Goal: Communication & Community: Answer question/provide support

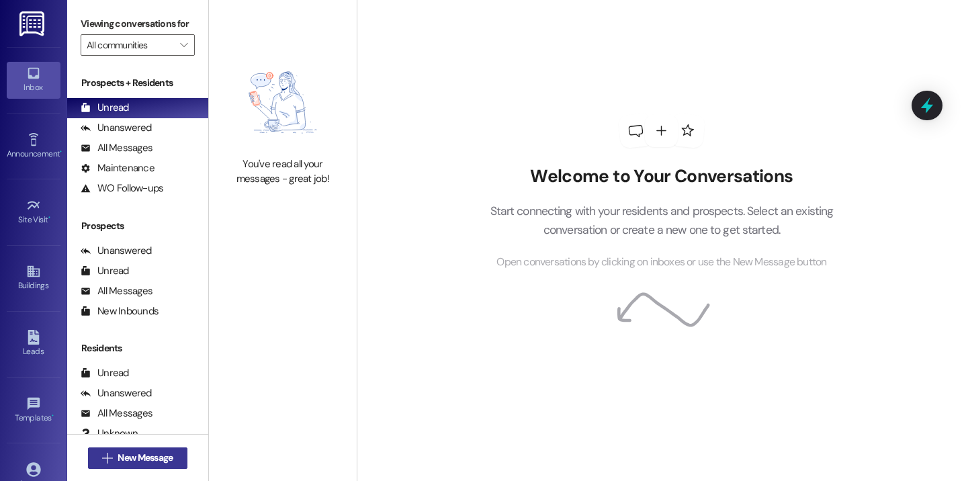
click at [118, 457] on span "New Message" at bounding box center [145, 458] width 55 height 14
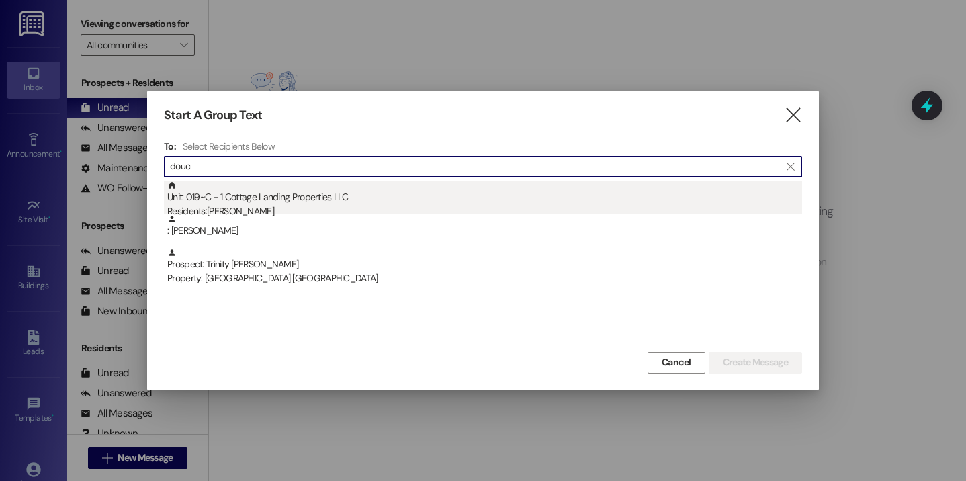
type input "douc"
click at [269, 193] on div "Unit: 019~C - 1 Cottage Landing Properties LLC Residents: [PERSON_NAME]" at bounding box center [484, 200] width 635 height 38
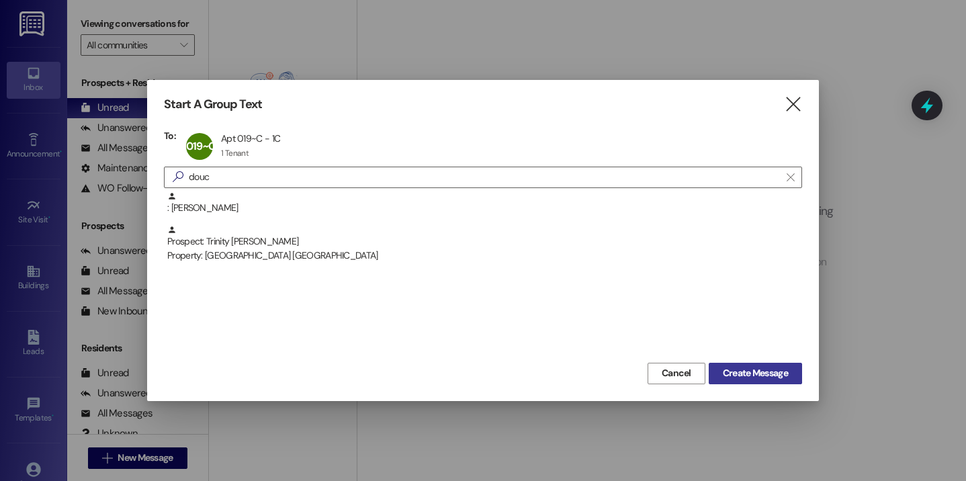
click at [731, 370] on span "Create Message" at bounding box center [755, 373] width 65 height 14
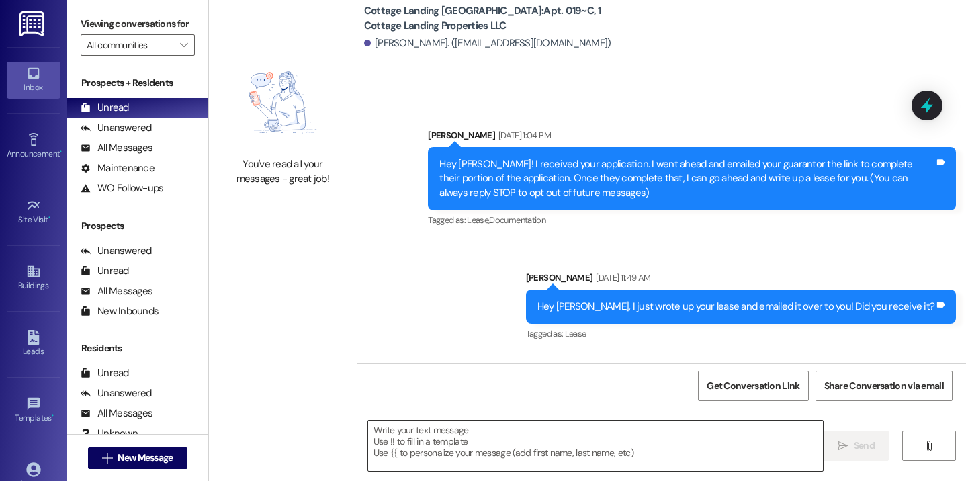
scroll to position [18082, 0]
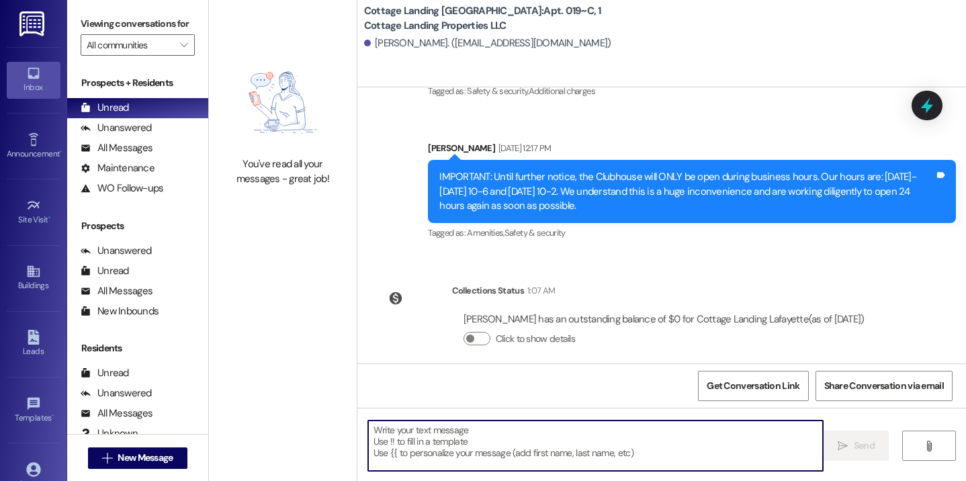
click at [447, 447] on textarea at bounding box center [596, 446] width 456 height 50
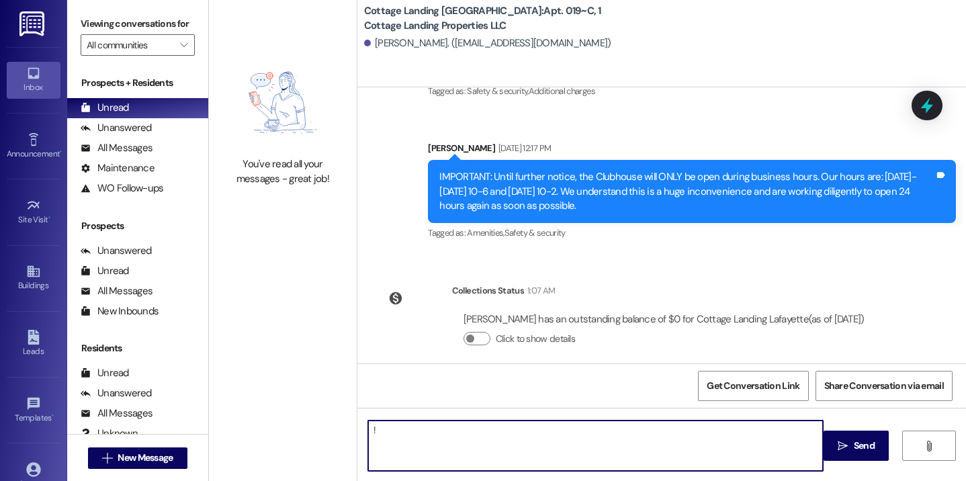
type textarea "!!"
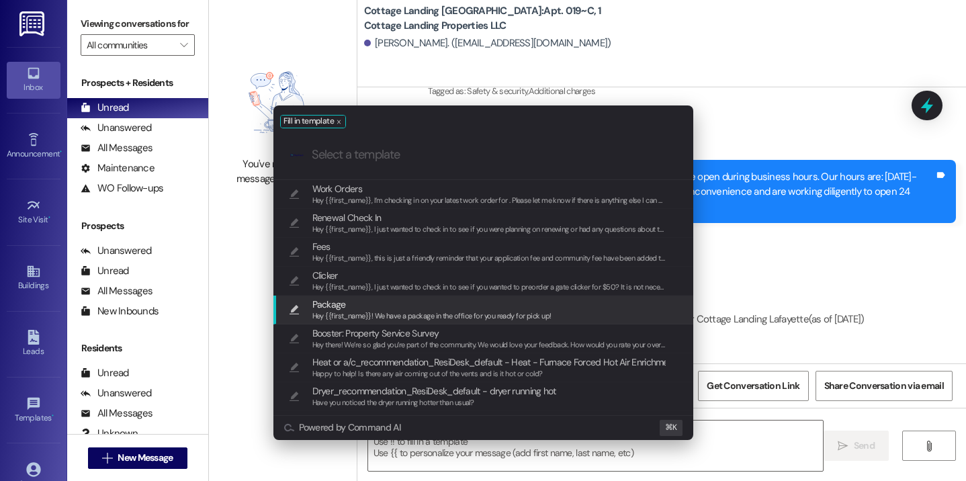
click at [347, 320] on span "Hey {{first_name}}! We have a package in the office for you ready for pick up!" at bounding box center [431, 315] width 239 height 9
type textarea "Hey {{first_name}}! We have a package in the office for you ready for pick up!"
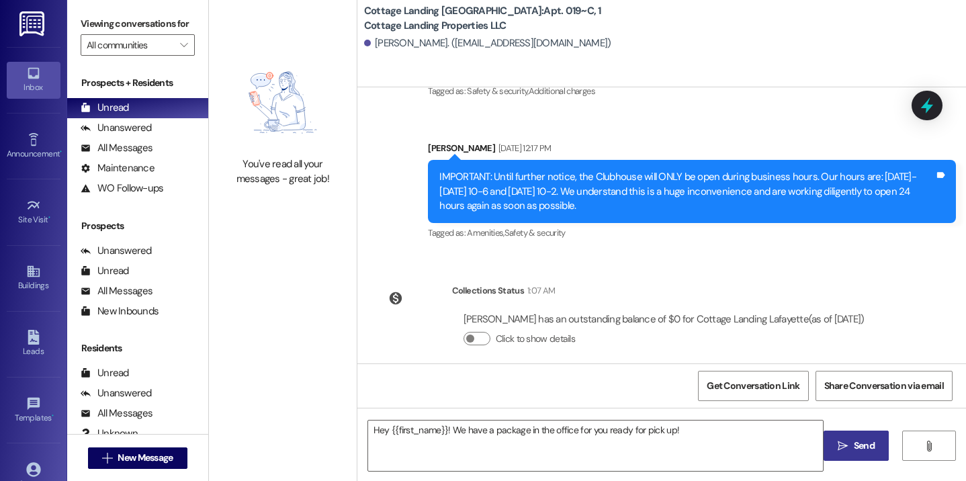
click at [840, 436] on button " Send" at bounding box center [856, 446] width 65 height 30
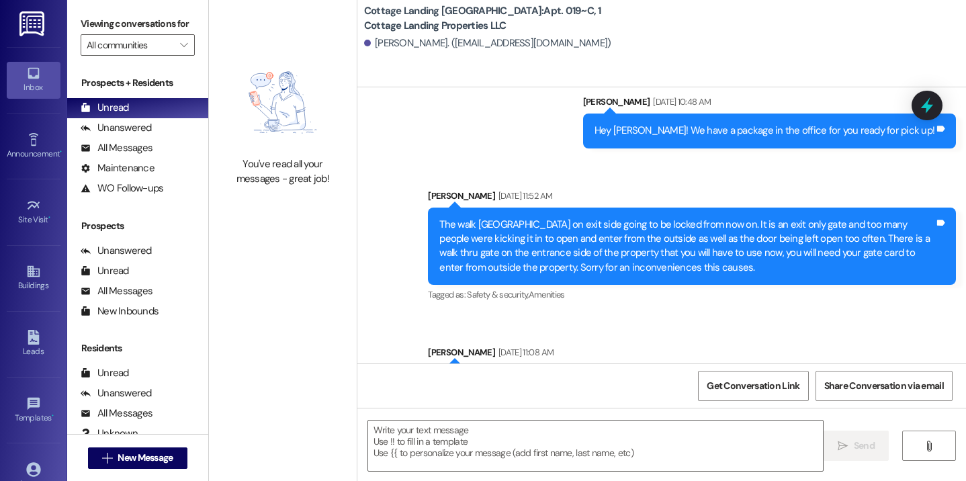
scroll to position [18176, 0]
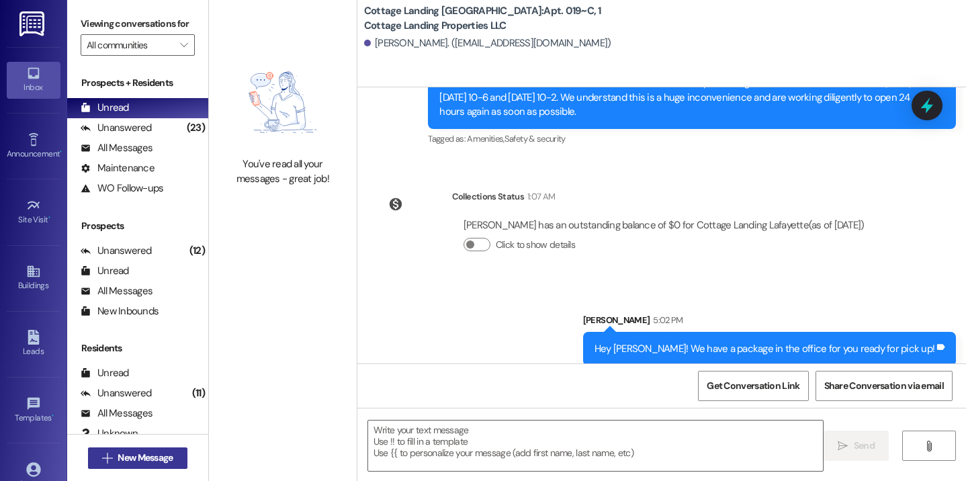
click at [120, 458] on span "New Message" at bounding box center [145, 458] width 55 height 14
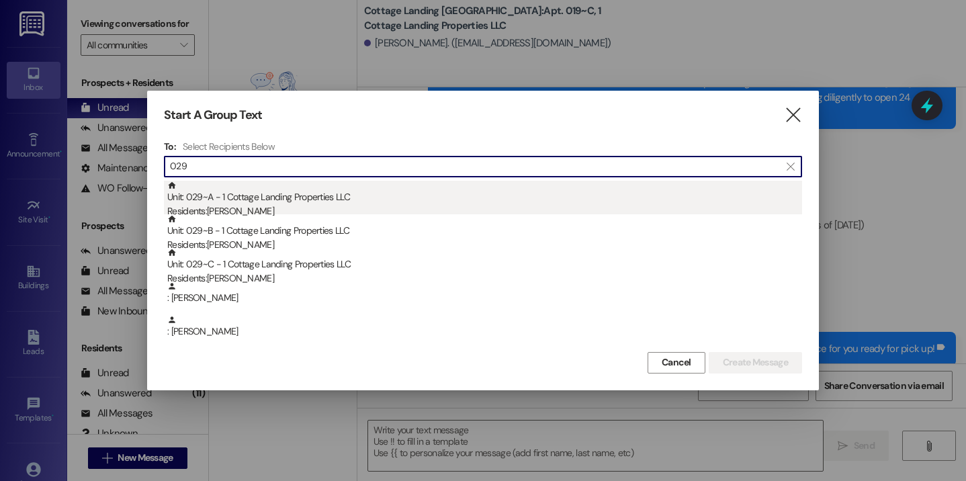
type input "029"
click at [230, 202] on div "Unit: 029~A - 1 Cottage Landing Properties LLC Residents: Hallie Leger" at bounding box center [484, 200] width 635 height 38
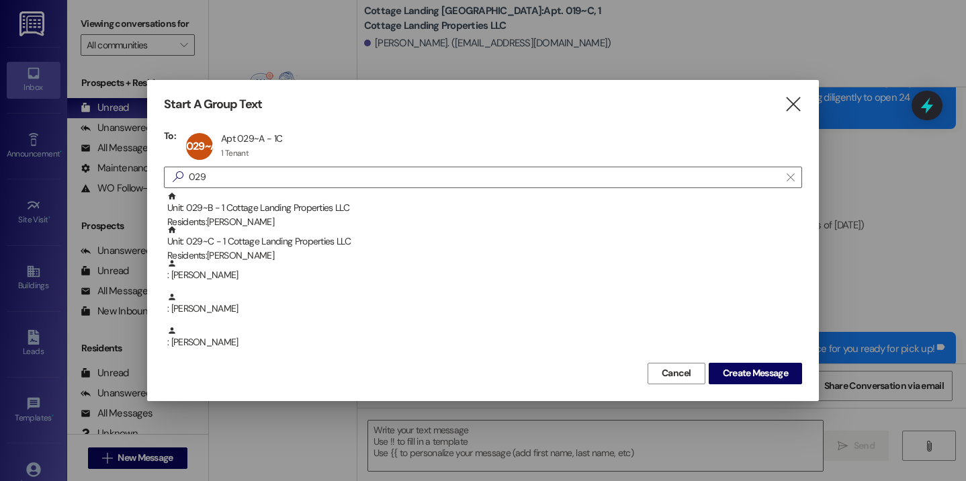
click at [230, 202] on div "Unit: 029~B - 1 Cottage Landing Properties LLC Residents: Hailey Fulco" at bounding box center [484, 210] width 635 height 38
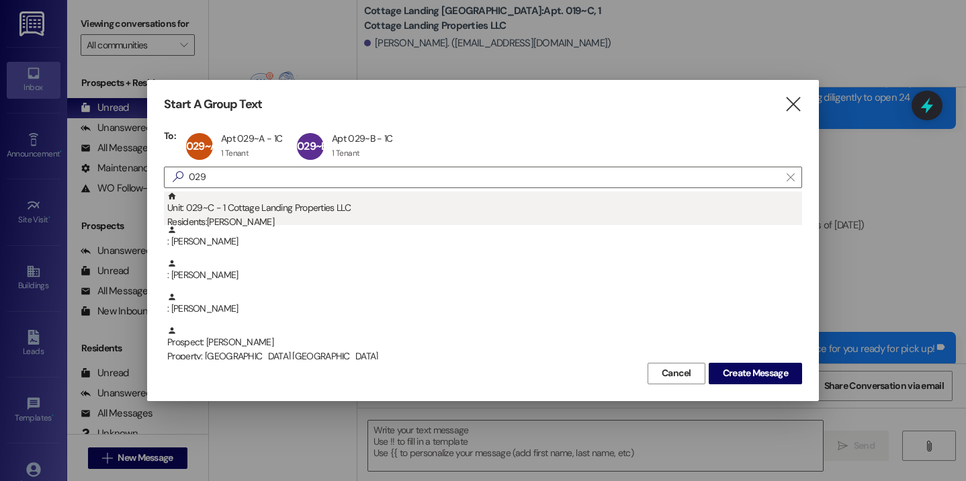
click at [229, 202] on div "Unit: 029~C - 1 Cottage Landing Properties LLC Residents: Addison Meyer" at bounding box center [484, 210] width 635 height 38
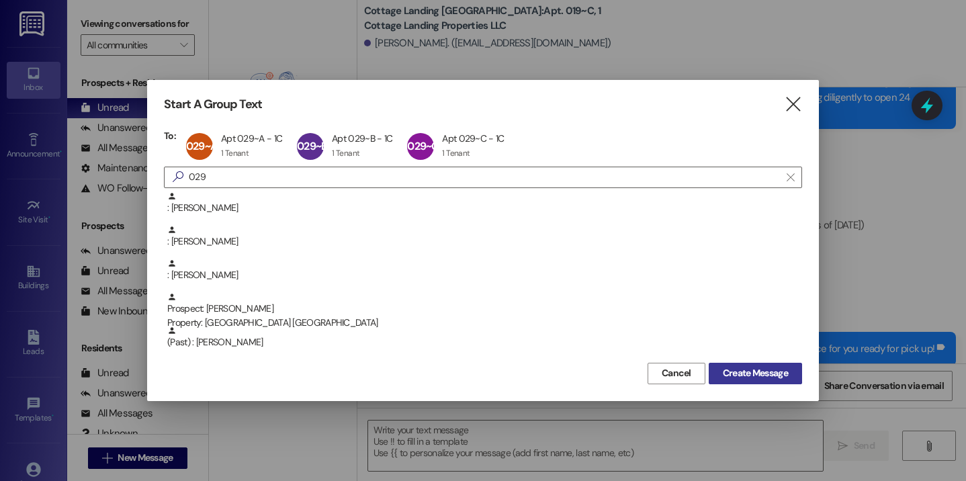
click at [758, 369] on span "Create Message" at bounding box center [755, 373] width 65 height 14
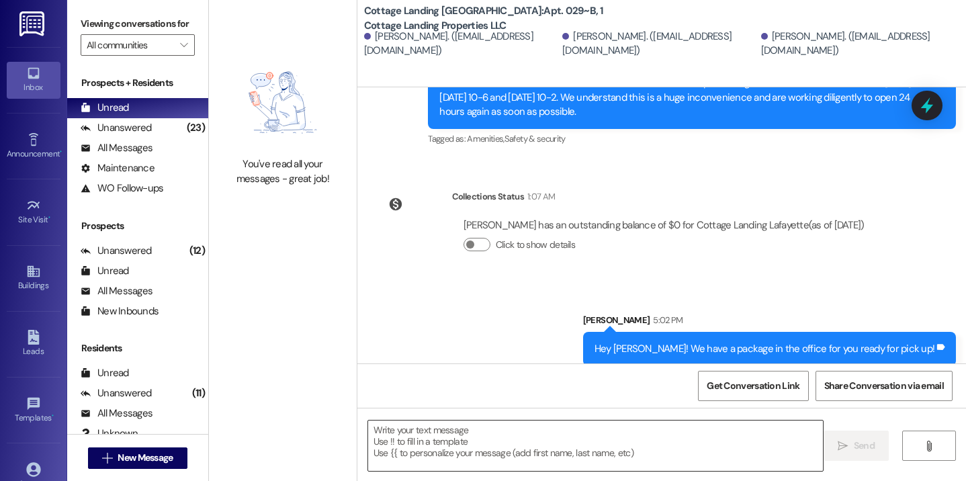
click at [464, 467] on textarea at bounding box center [596, 446] width 456 height 50
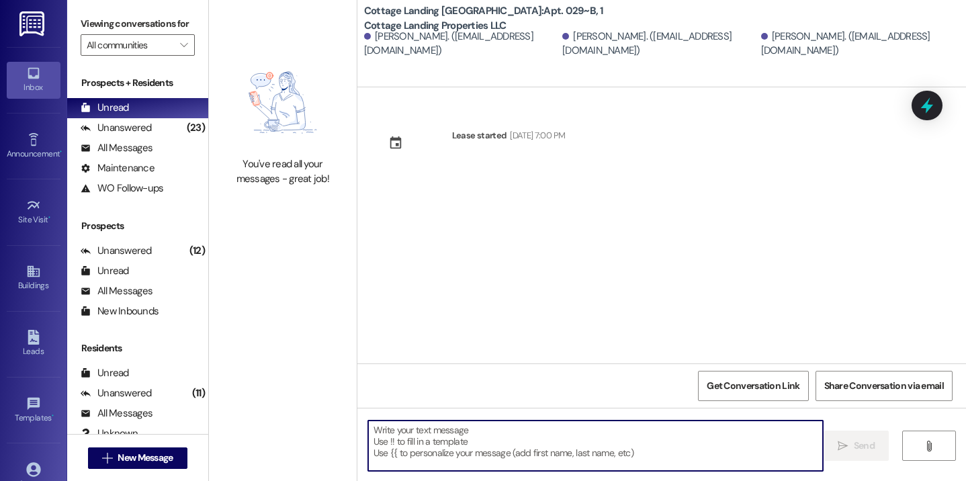
scroll to position [0, 0]
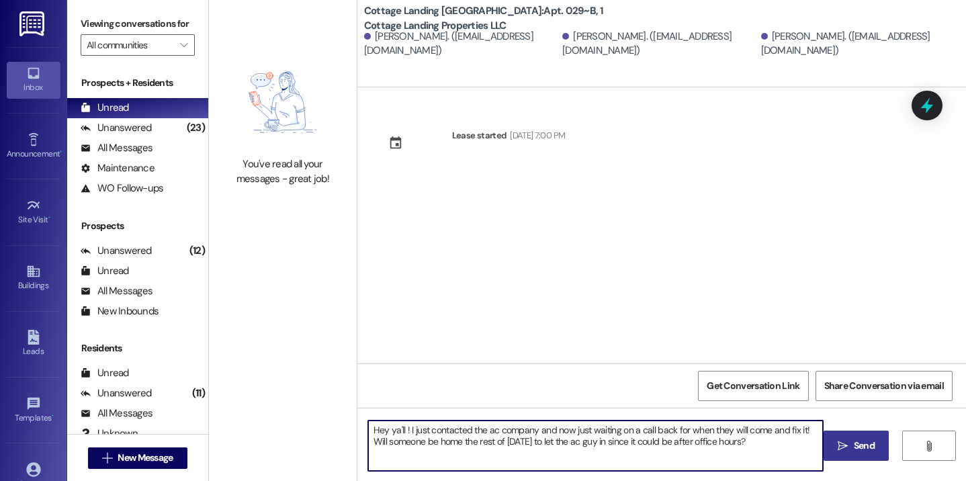
type textarea "Hey ya'll ! I just contacted the ac company and now just waiting on a call back…"
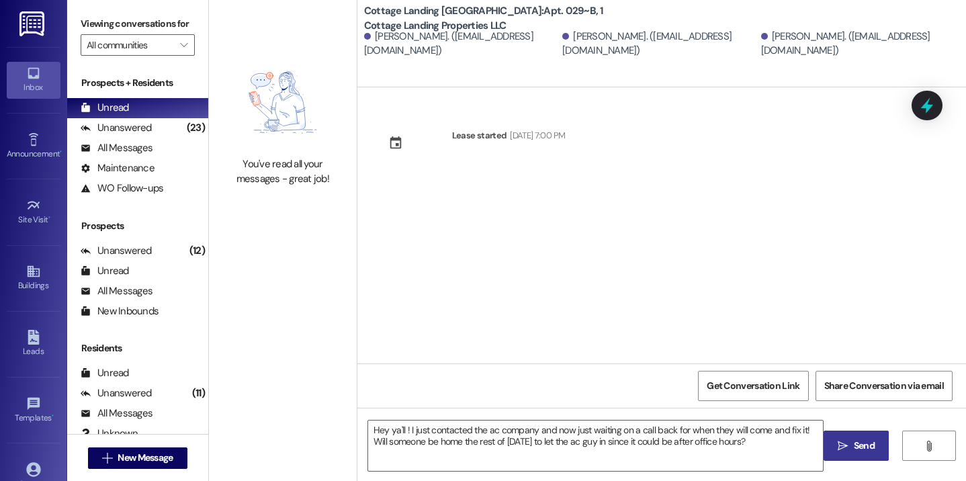
click at [847, 458] on button " Send" at bounding box center [856, 446] width 65 height 30
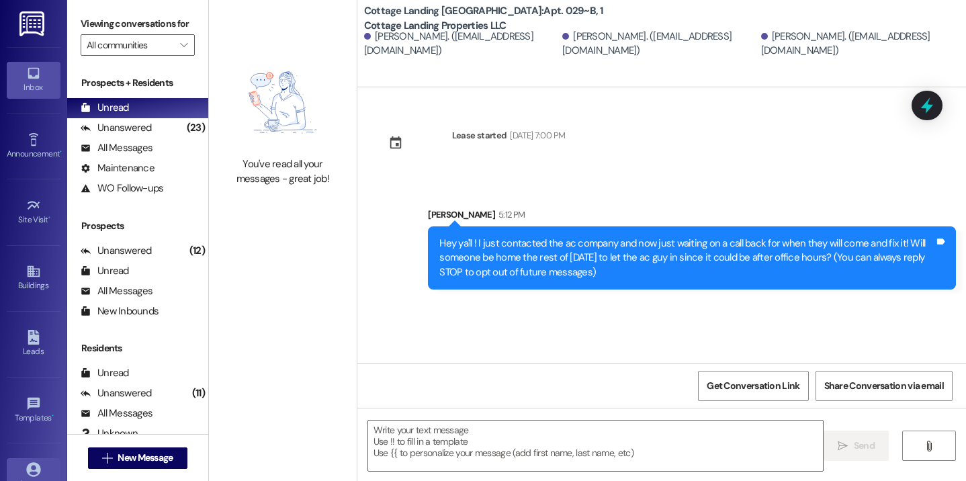
click at [31, 469] on icon at bounding box center [33, 469] width 15 height 15
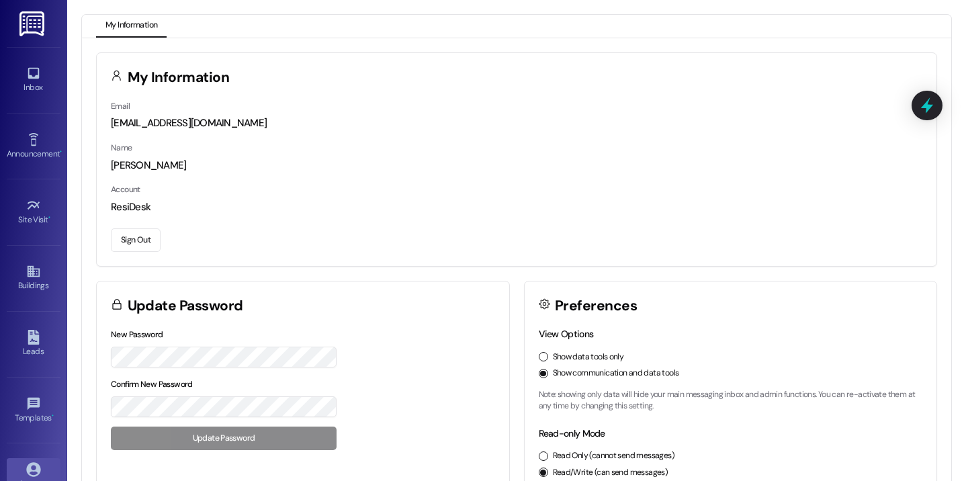
click at [132, 244] on button "Sign Out" at bounding box center [136, 240] width 50 height 24
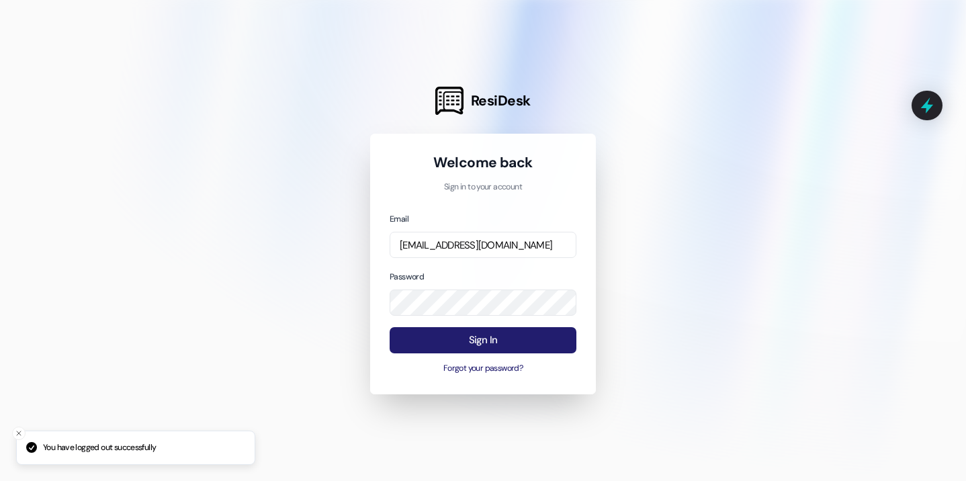
click at [462, 346] on button "Sign In" at bounding box center [483, 340] width 187 height 26
